Goal: Information Seeking & Learning: Learn about a topic

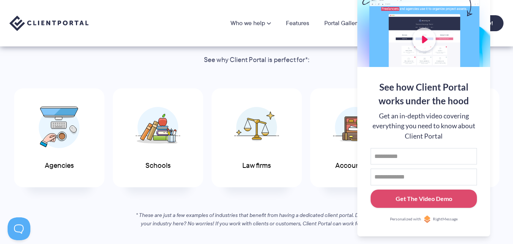
scroll to position [418, 0]
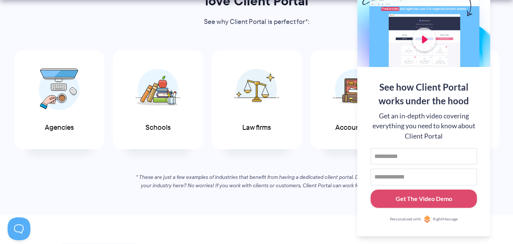
click at [487, 2] on div at bounding box center [424, 17] width 133 height 99
click at [508, 10] on button at bounding box center [503, 9] width 9 height 9
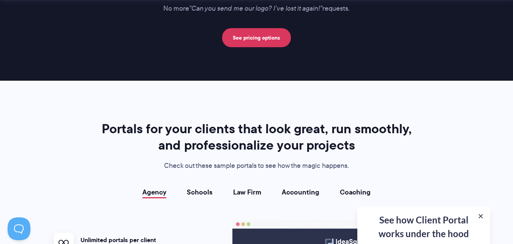
scroll to position [1368, 0]
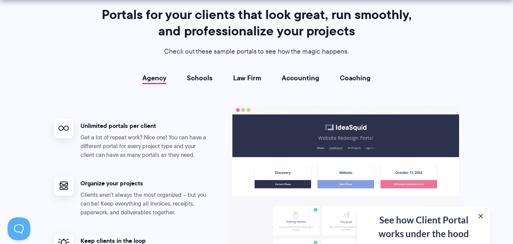
click at [208, 79] on link "Schools" at bounding box center [200, 78] width 26 height 8
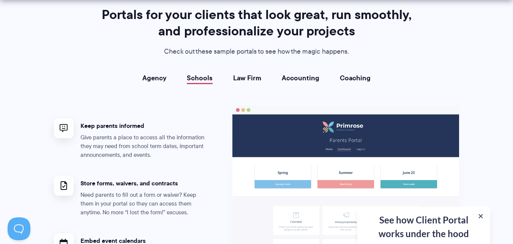
click at [244, 78] on link "Law Firm" at bounding box center [247, 78] width 28 height 8
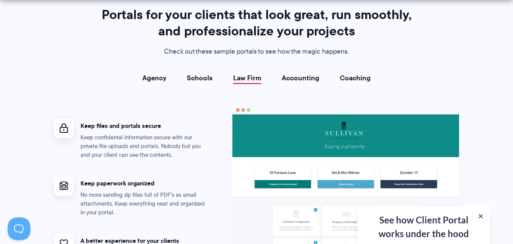
click at [294, 77] on link "Accounting" at bounding box center [301, 78] width 38 height 8
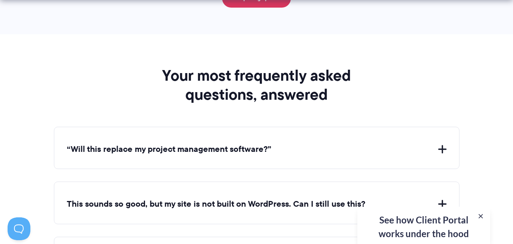
scroll to position [2736, 0]
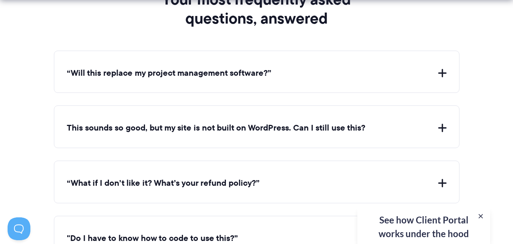
click at [375, 82] on div "“Will this replace my project management software?” Client Portal doesn't repla…" at bounding box center [257, 72] width 406 height 43
click at [434, 74] on button "“Will this replace my project management software?”" at bounding box center [257, 73] width 380 height 12
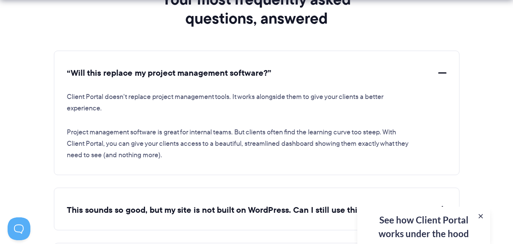
scroll to position [2850, 0]
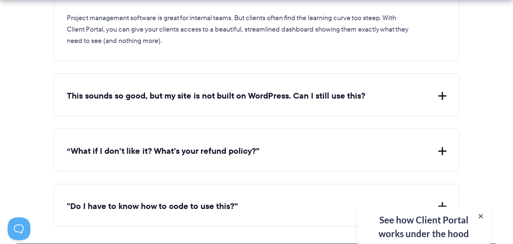
click at [440, 96] on button "This sounds so good, but my site is not built on WordPress. Can I still use thi…" at bounding box center [257, 96] width 380 height 12
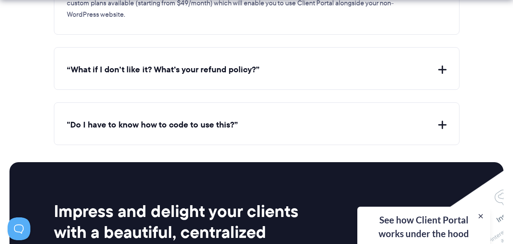
scroll to position [3040, 0]
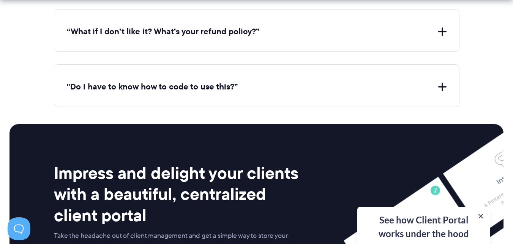
click at [442, 85] on button ""Do I have to know how to code to use this?”" at bounding box center [257, 87] width 380 height 12
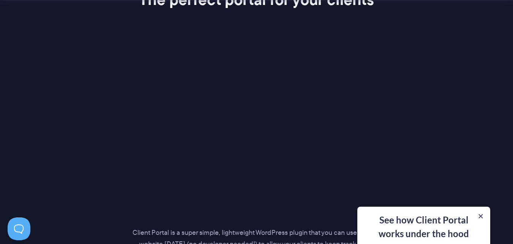
scroll to position [995, 0]
